Goal: Information Seeking & Learning: Learn about a topic

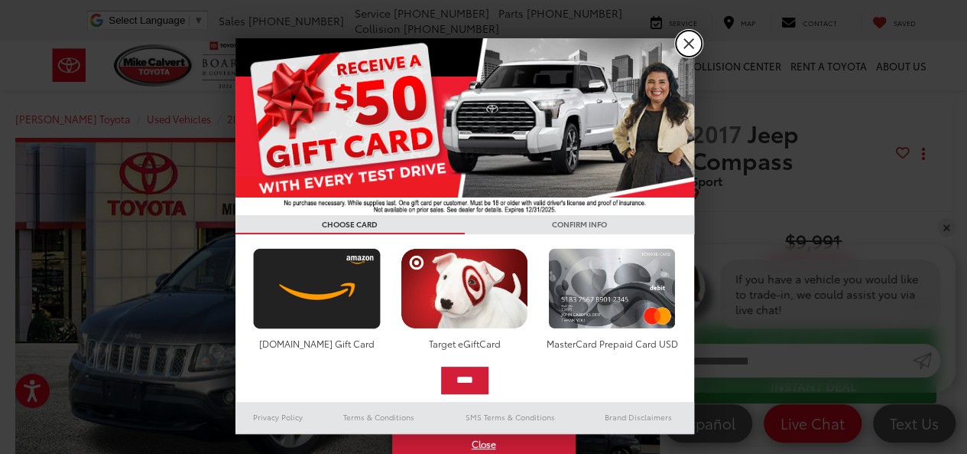
click at [690, 41] on link "X" at bounding box center [689, 44] width 26 height 26
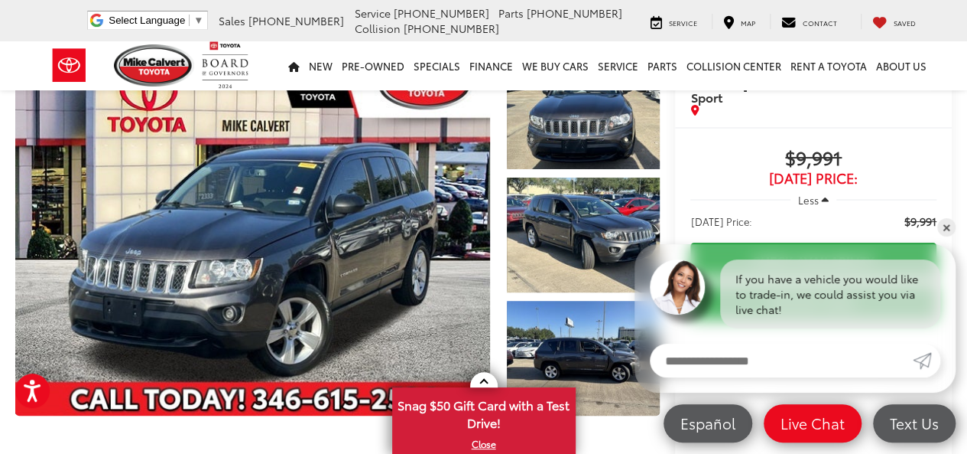
scroll to position [89, 0]
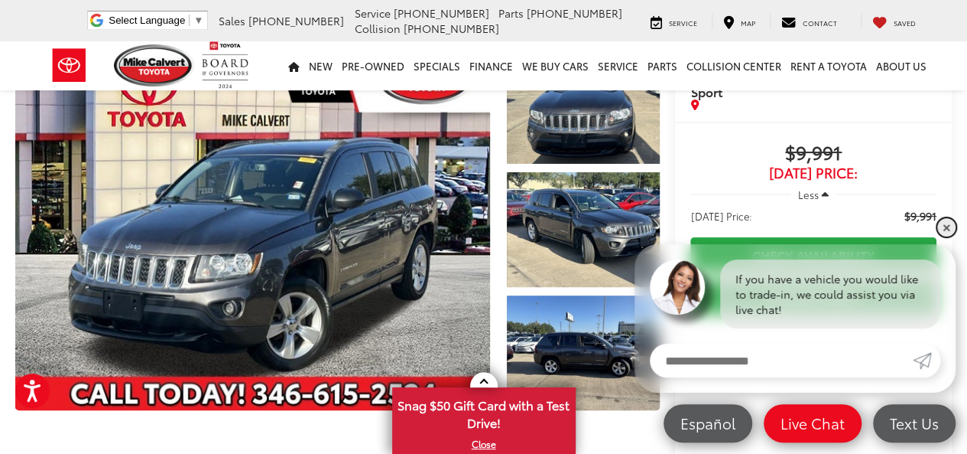
click at [948, 225] on link "✕" at bounding box center [947, 227] width 18 height 18
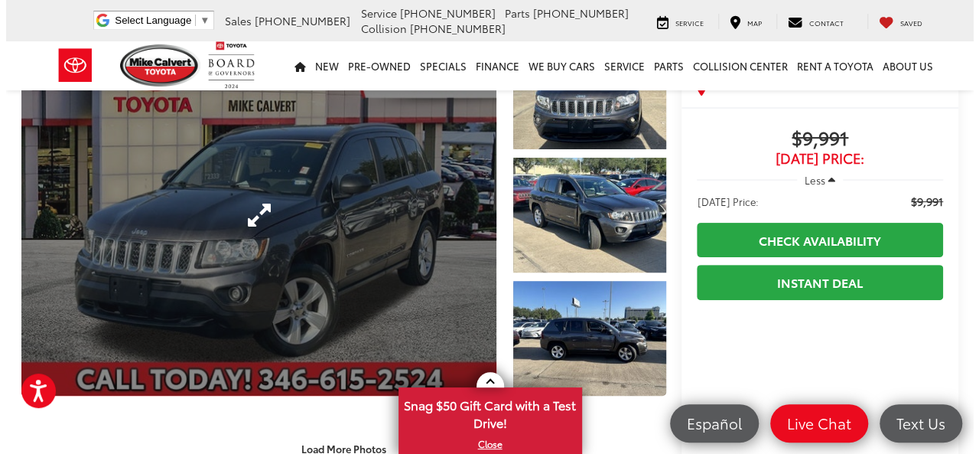
scroll to position [99, 0]
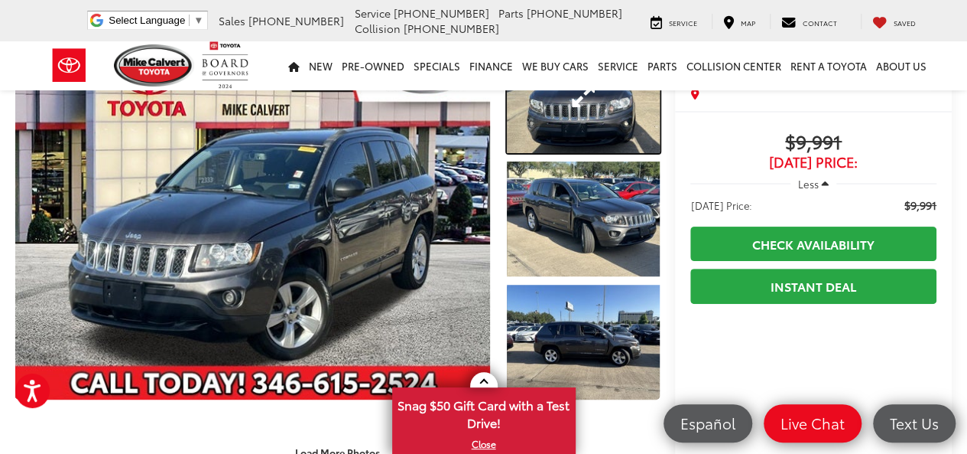
click at [551, 115] on link "Expand Photo 1" at bounding box center [583, 95] width 153 height 115
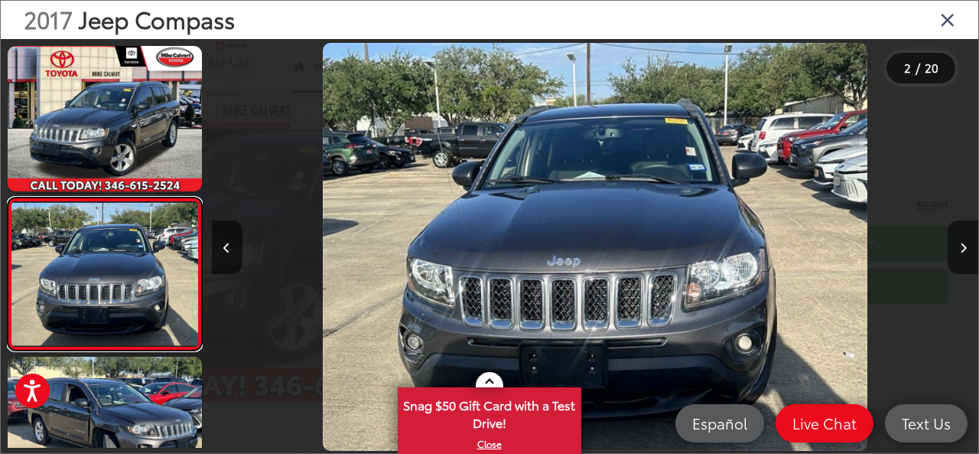
scroll to position [71, 0]
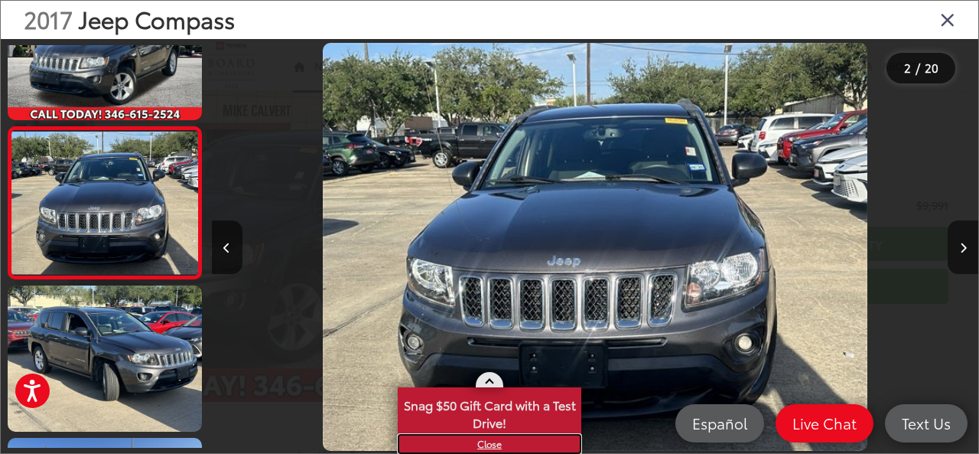
click at [489, 438] on link "X" at bounding box center [489, 443] width 180 height 17
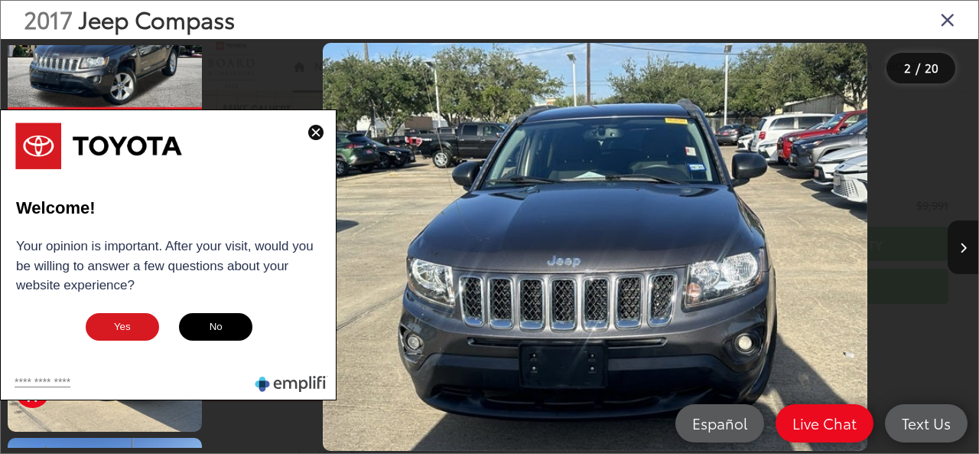
click at [315, 129] on img at bounding box center [315, 132] width 15 height 15
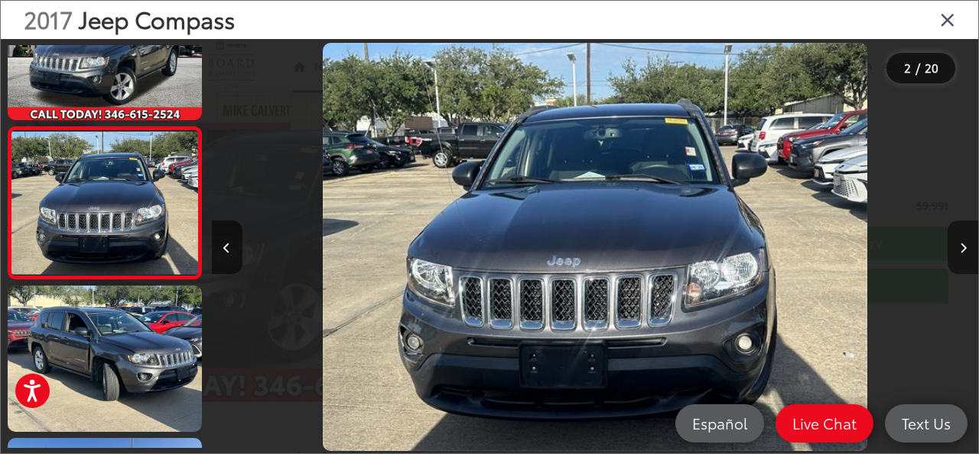
click at [967, 250] on button "Next image" at bounding box center [963, 247] width 31 height 54
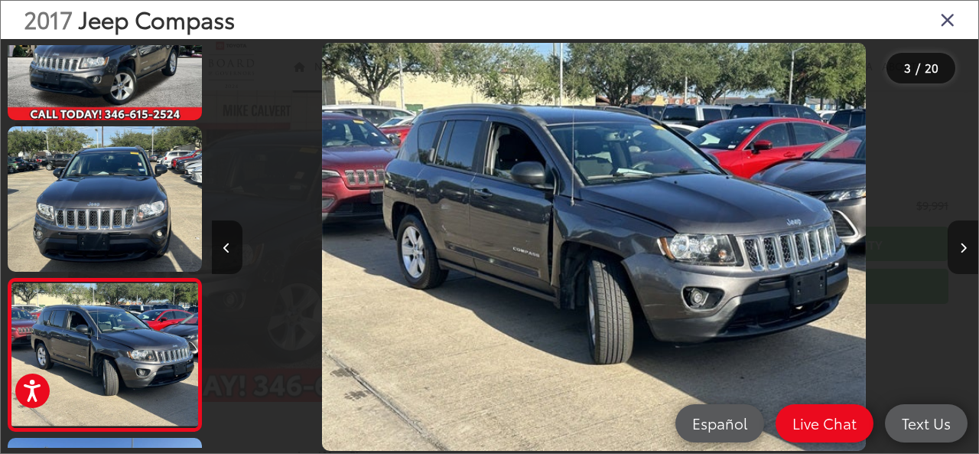
scroll to position [223, 0]
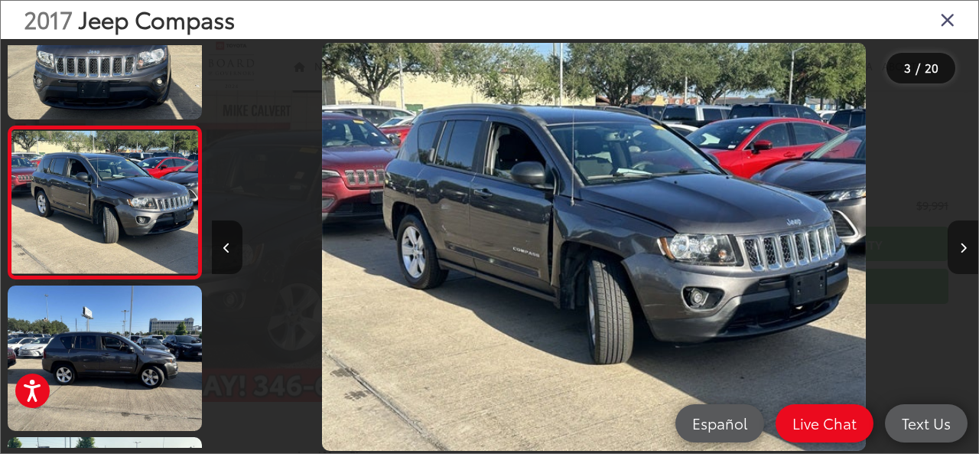
click at [967, 250] on button "Next image" at bounding box center [963, 247] width 31 height 54
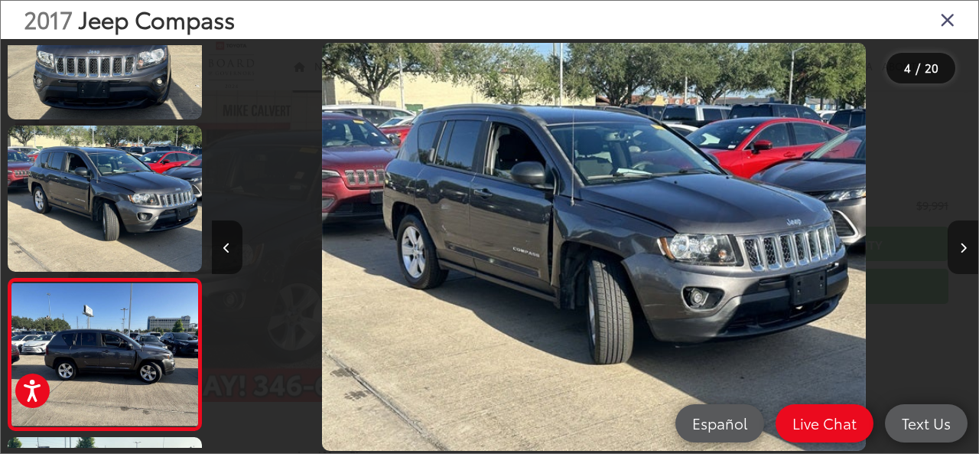
scroll to position [375, 0]
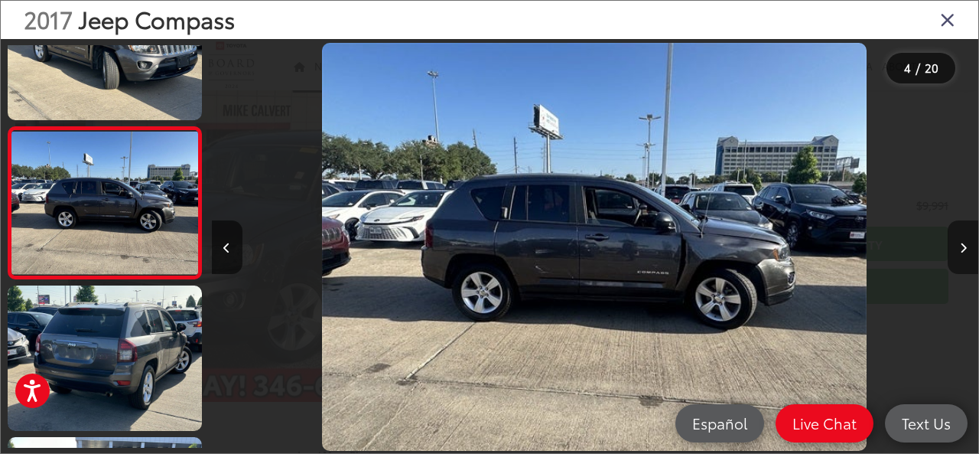
click at [967, 250] on button "Next image" at bounding box center [963, 247] width 31 height 54
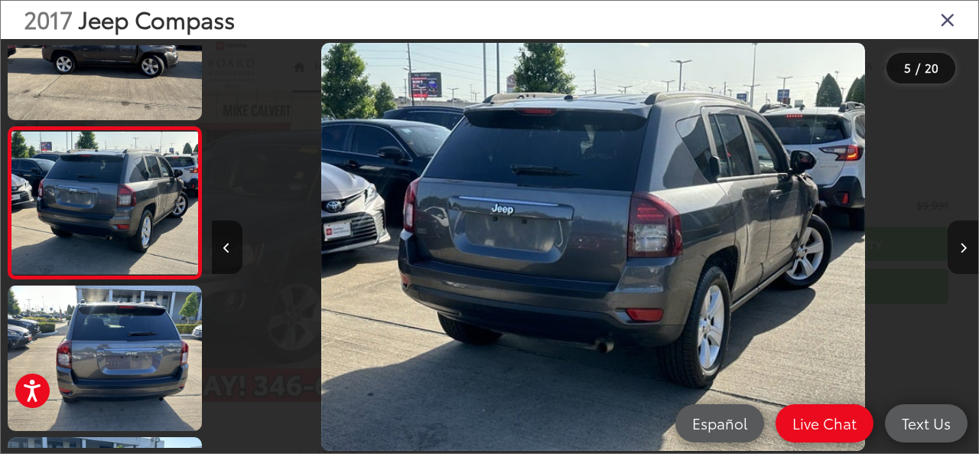
click at [967, 250] on button "Next image" at bounding box center [963, 247] width 31 height 54
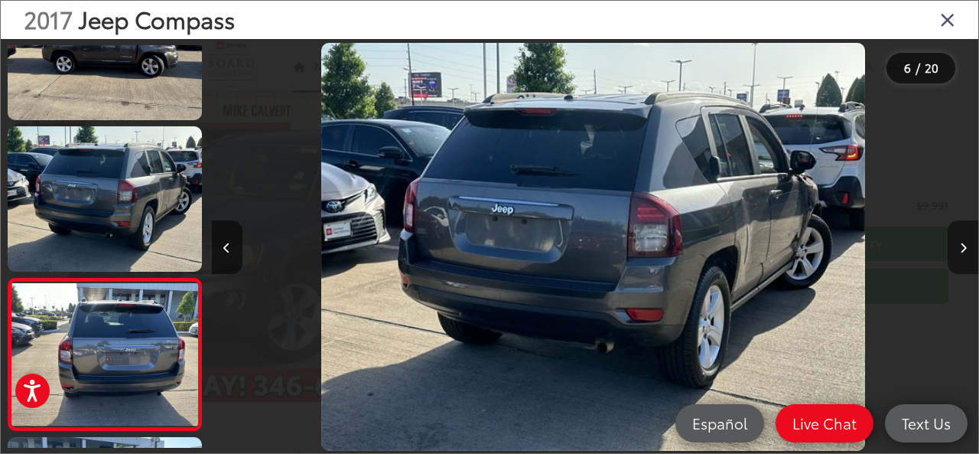
scroll to position [678, 0]
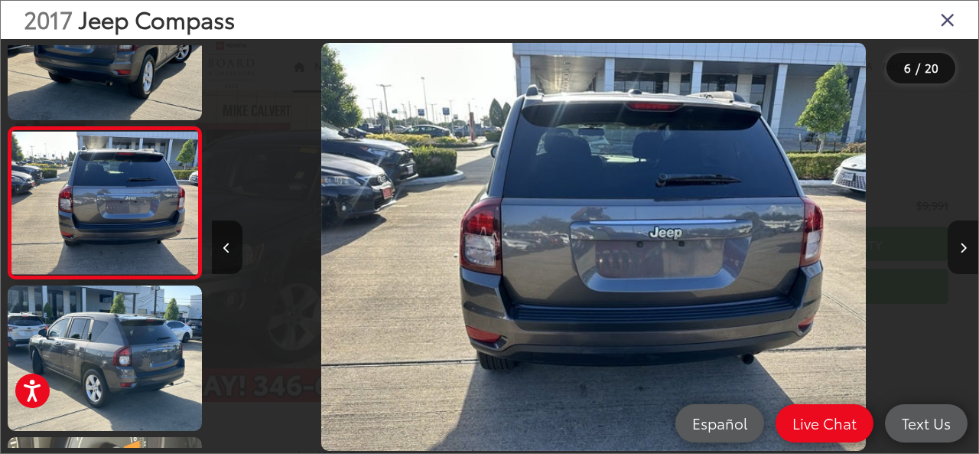
click at [967, 250] on button "Next image" at bounding box center [963, 247] width 31 height 54
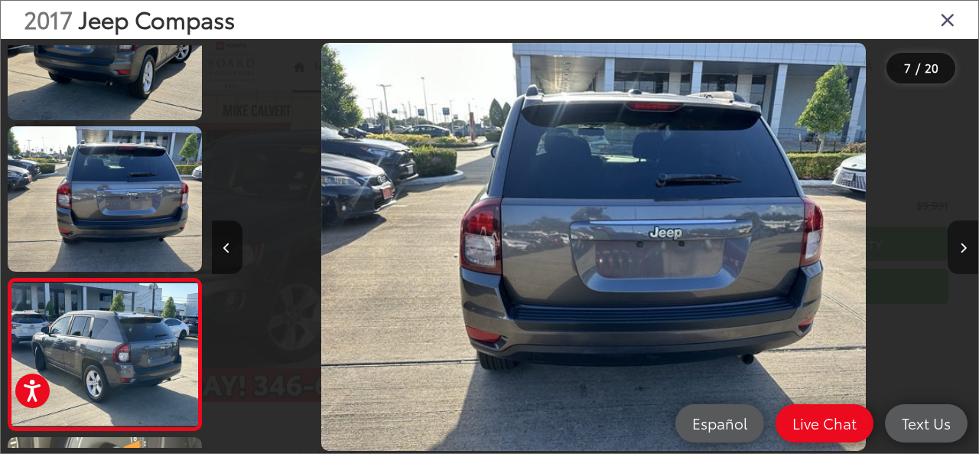
scroll to position [830, 0]
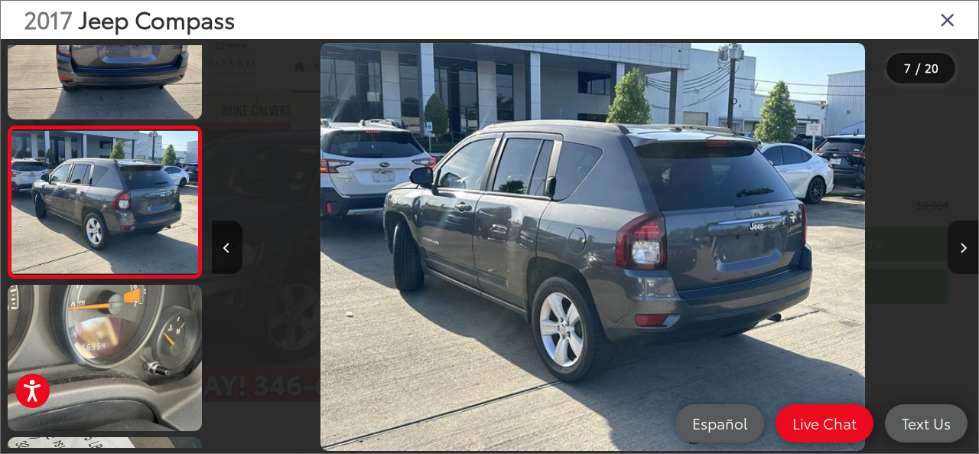
click at [967, 250] on button "Next image" at bounding box center [963, 247] width 31 height 54
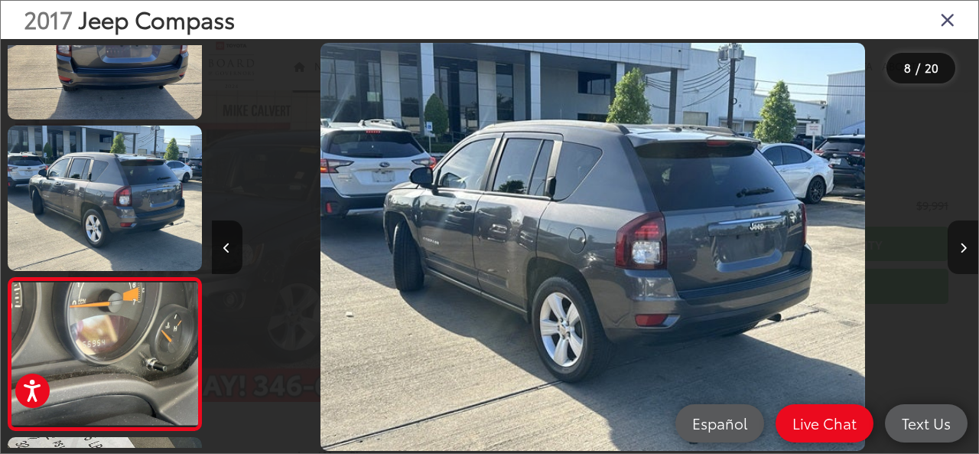
scroll to position [981, 0]
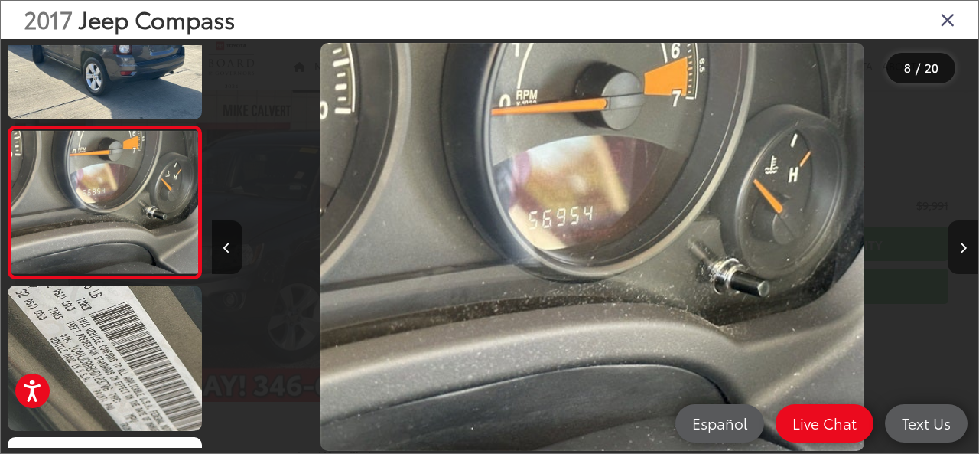
click at [967, 250] on button "Next image" at bounding box center [963, 247] width 31 height 54
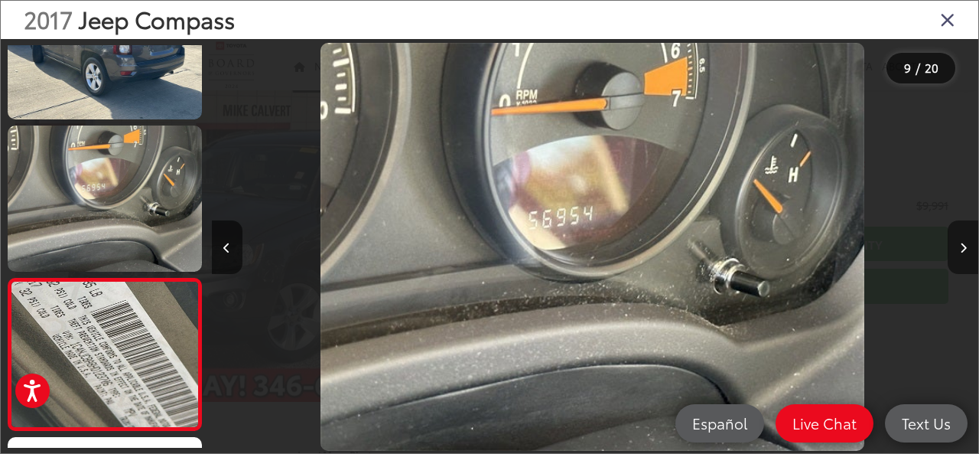
scroll to position [1133, 0]
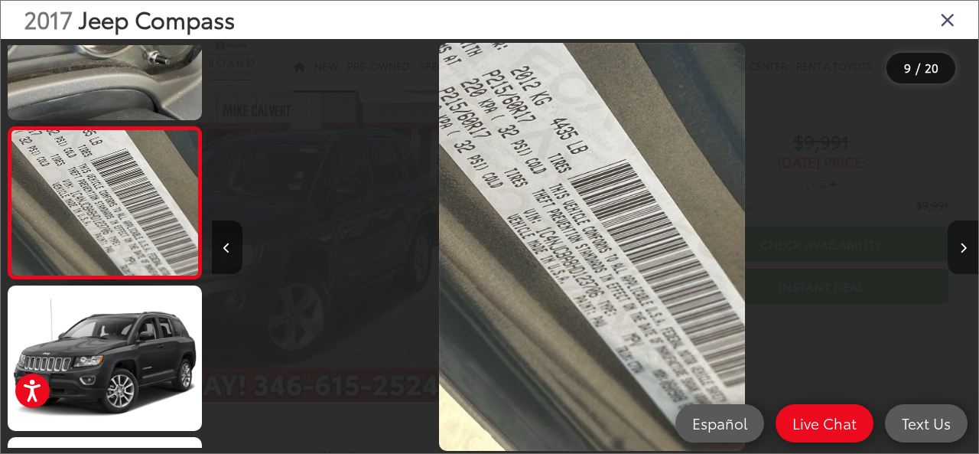
click at [967, 252] on button "Next image" at bounding box center [963, 247] width 31 height 54
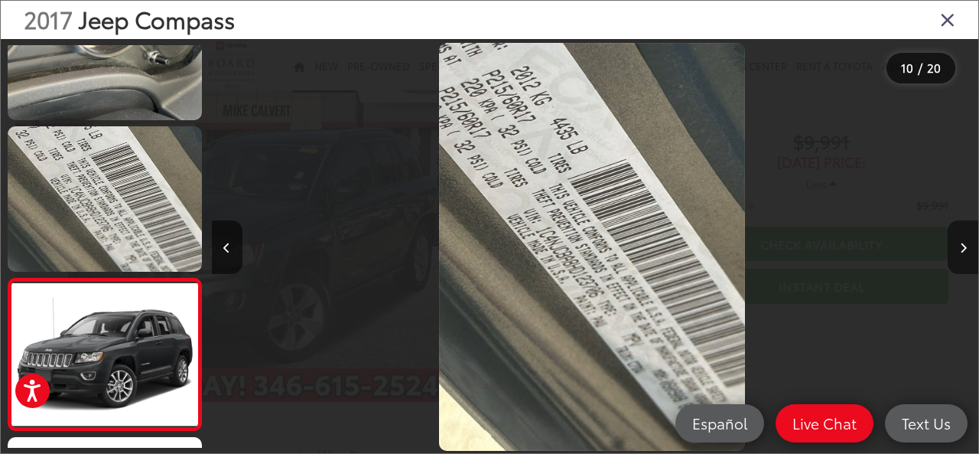
scroll to position [1285, 0]
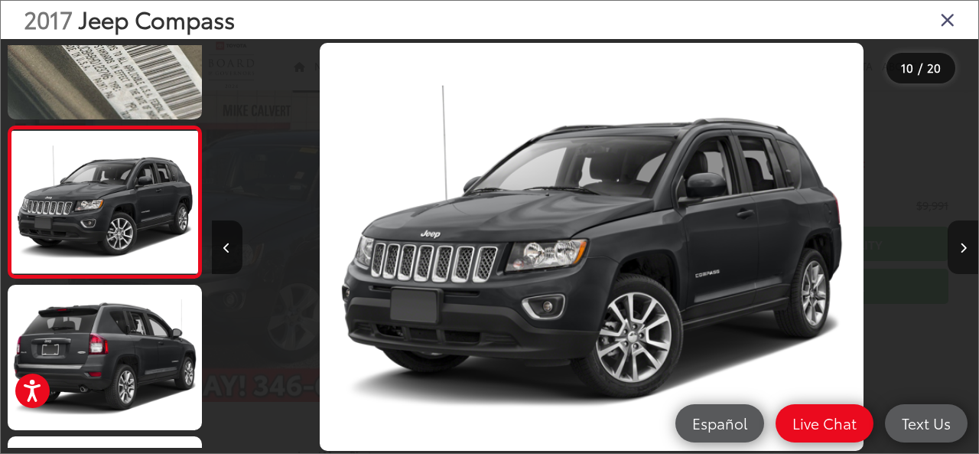
click at [967, 252] on button "Next image" at bounding box center [963, 247] width 31 height 54
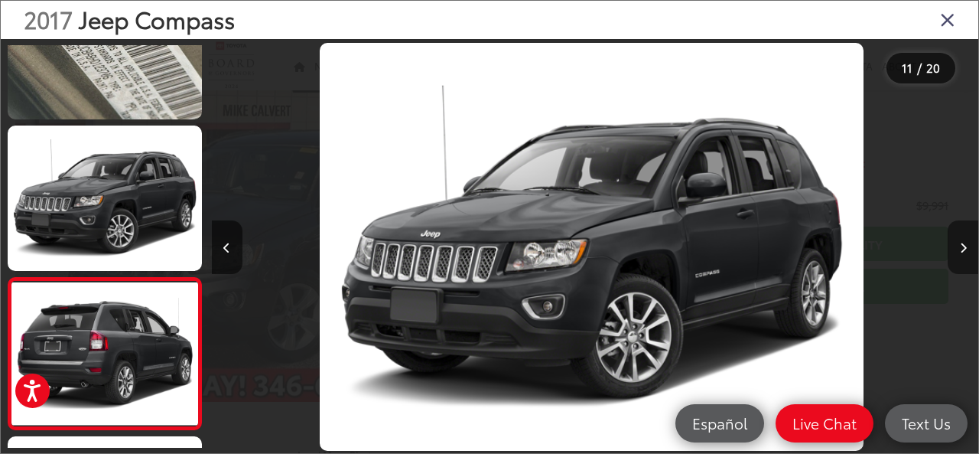
scroll to position [1436, 0]
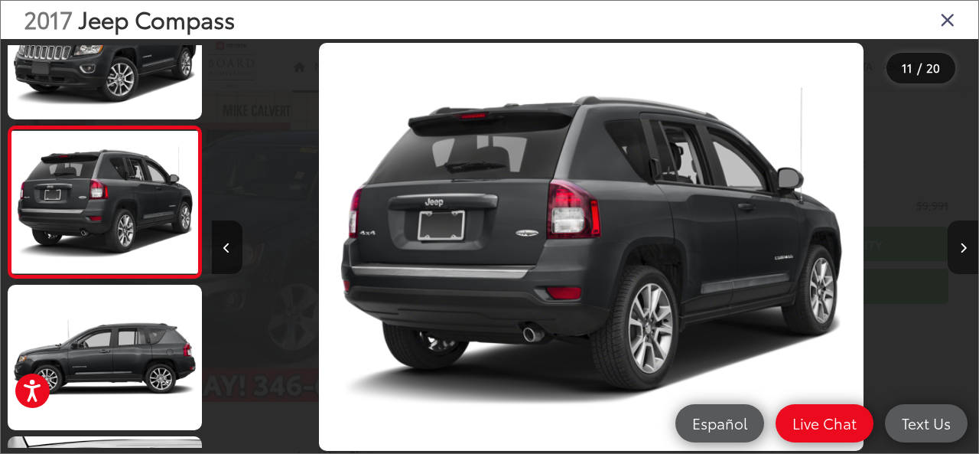
click at [967, 252] on button "Next image" at bounding box center [963, 247] width 31 height 54
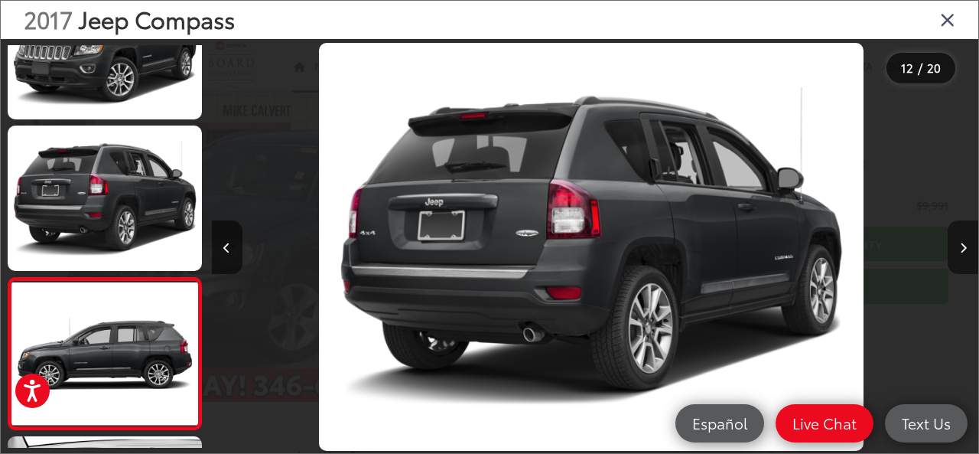
scroll to position [1588, 0]
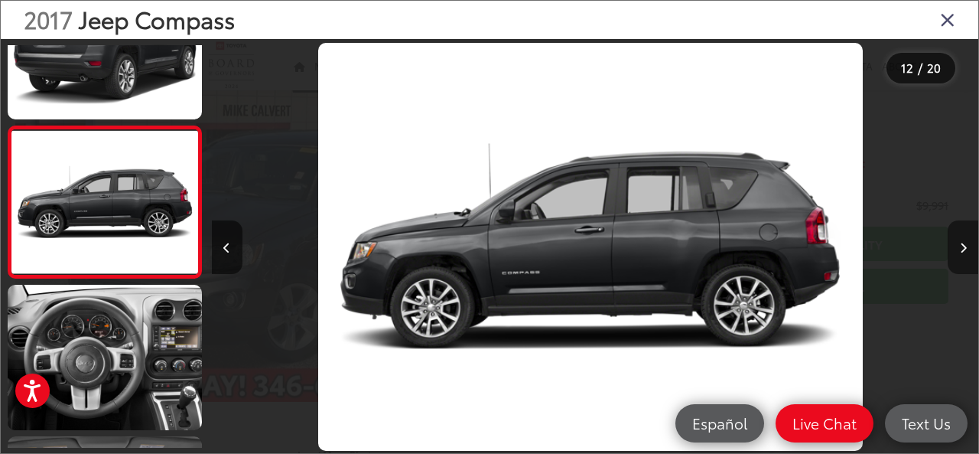
click at [967, 252] on button "Next image" at bounding box center [963, 247] width 31 height 54
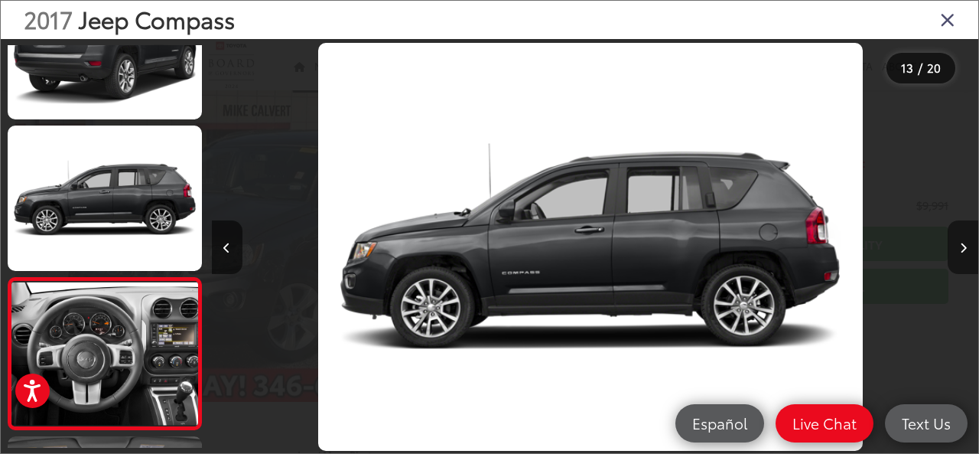
scroll to position [1740, 0]
